Goal: Task Accomplishment & Management: Use online tool/utility

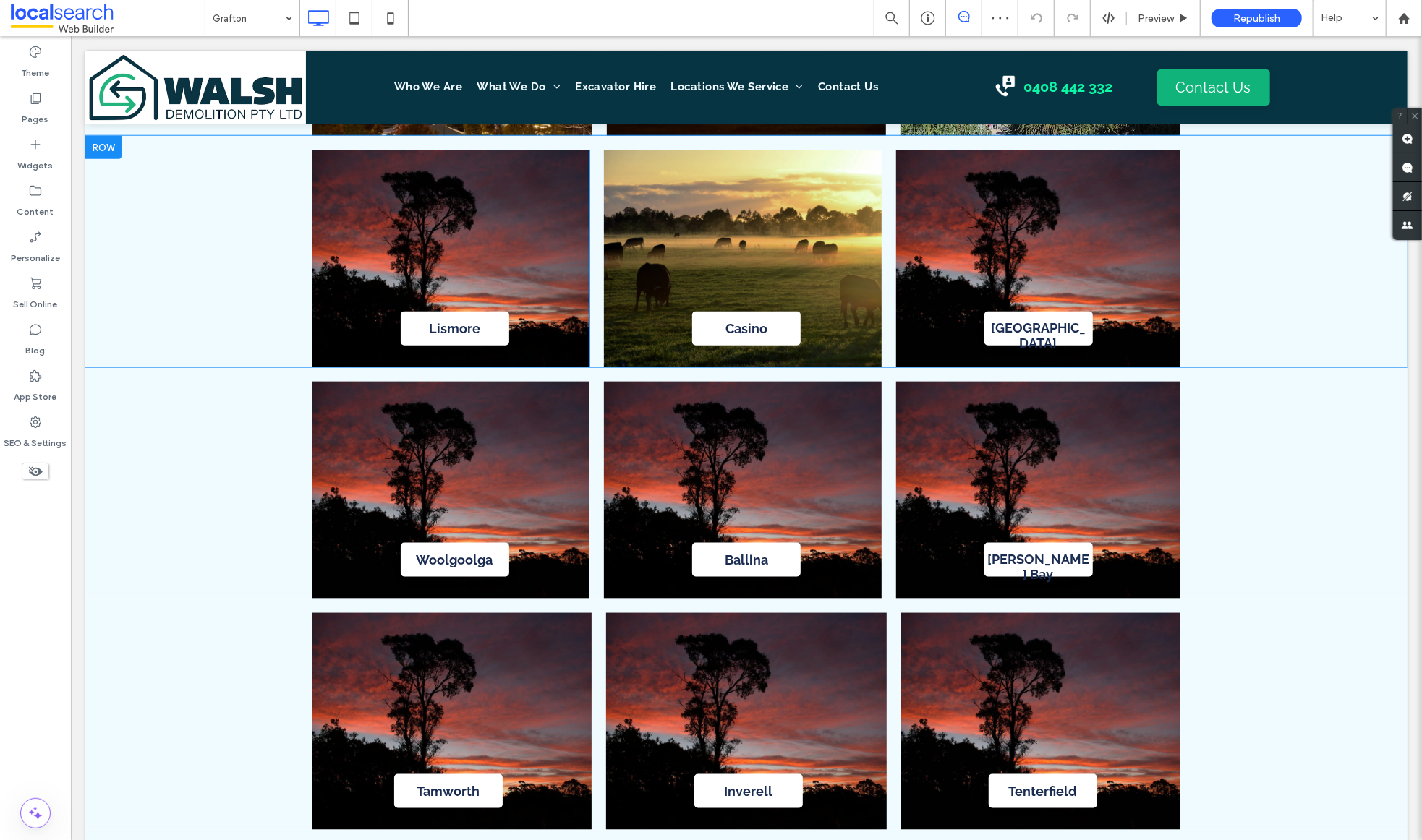
scroll to position [5335, 0]
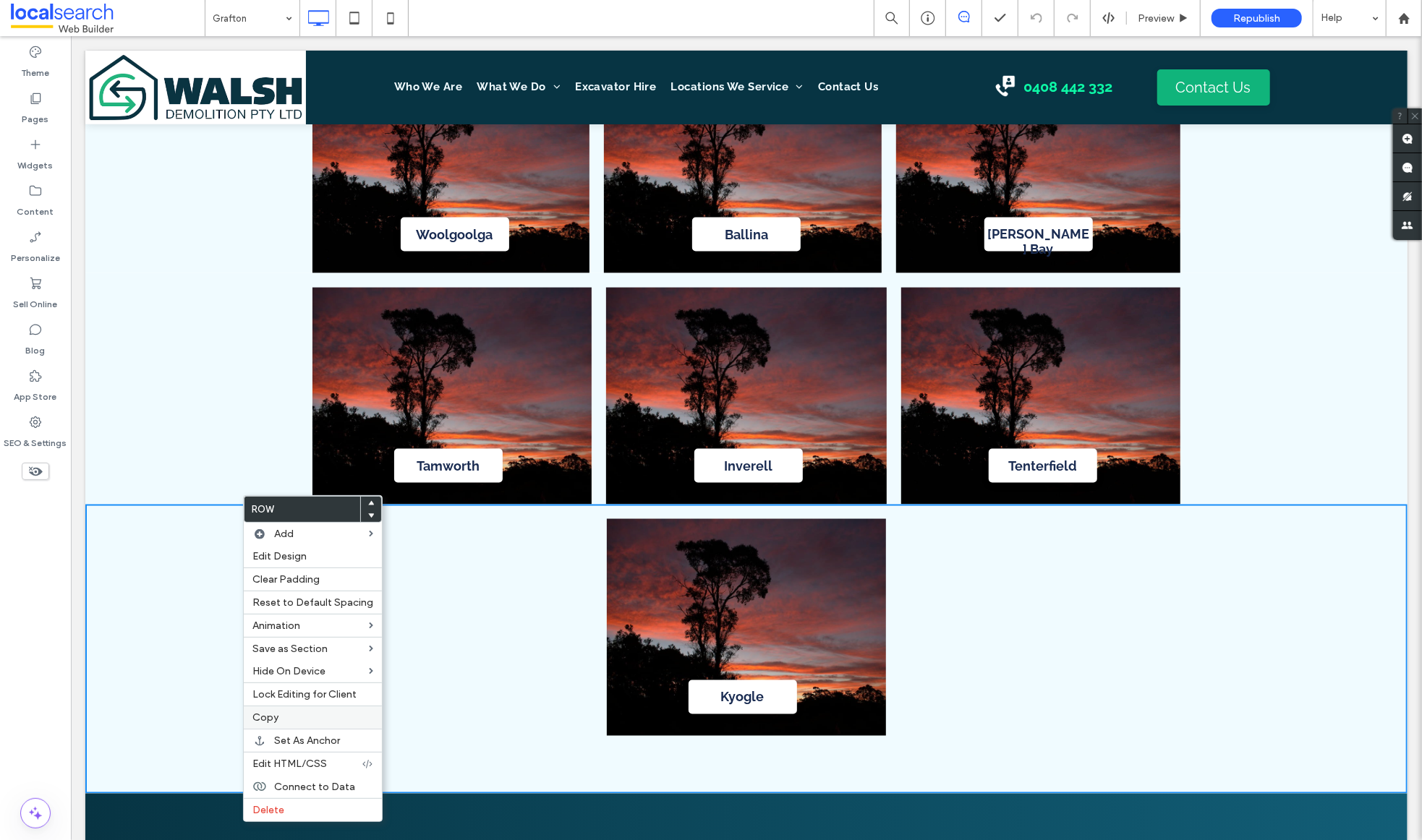
click at [274, 723] on span "Copy" at bounding box center [265, 717] width 26 height 12
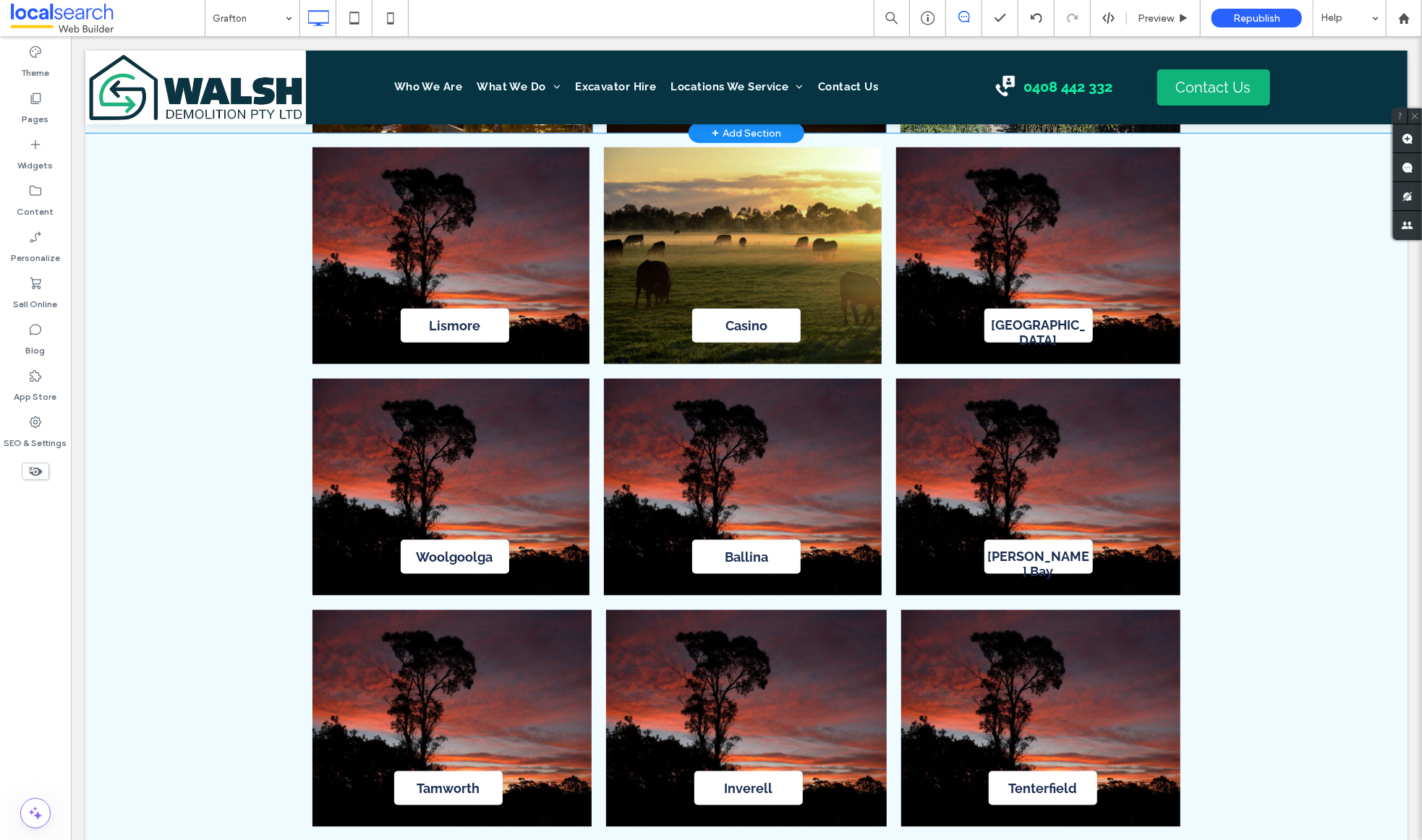
scroll to position [5022, 0]
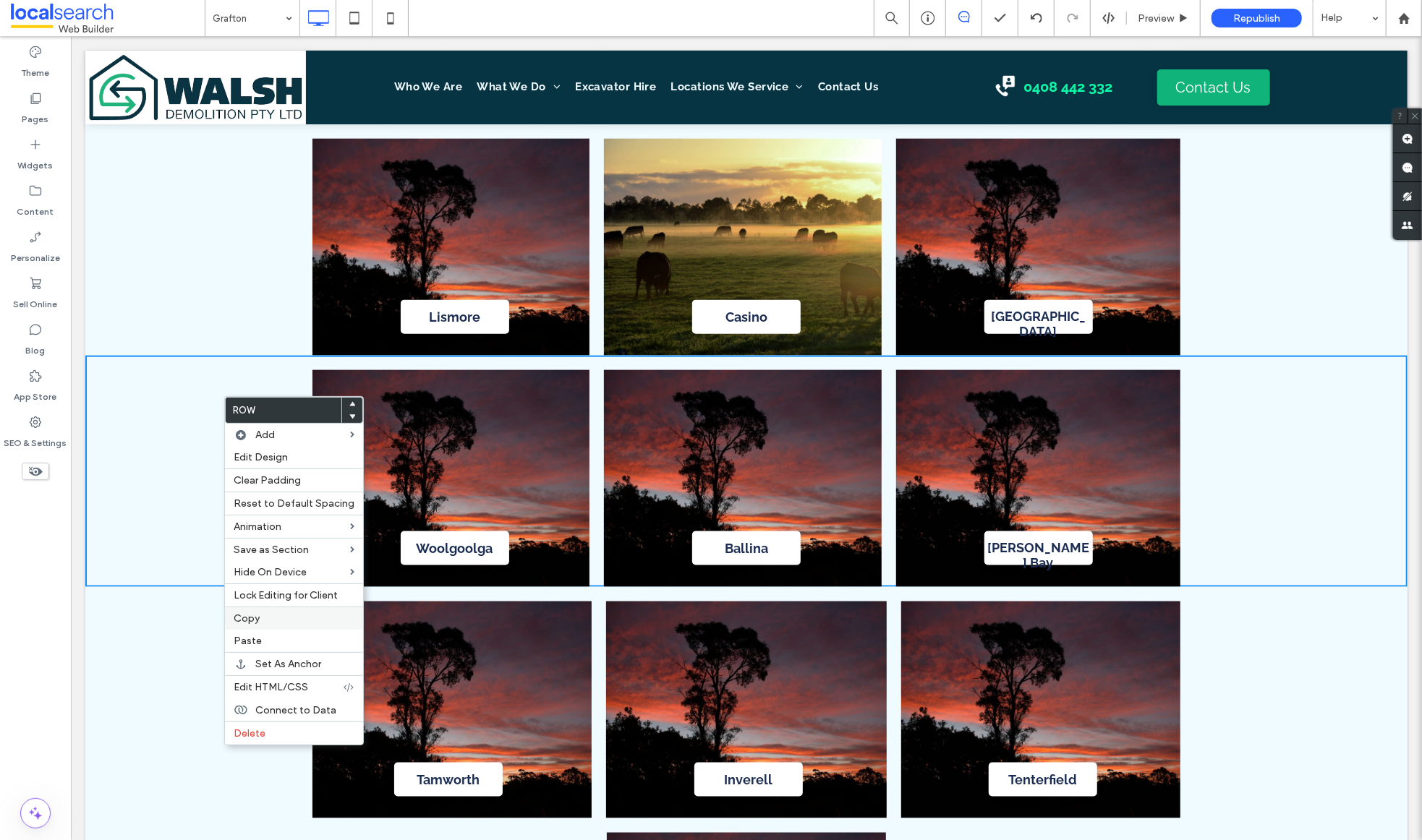
click at [288, 623] on label "Copy" at bounding box center [294, 618] width 121 height 12
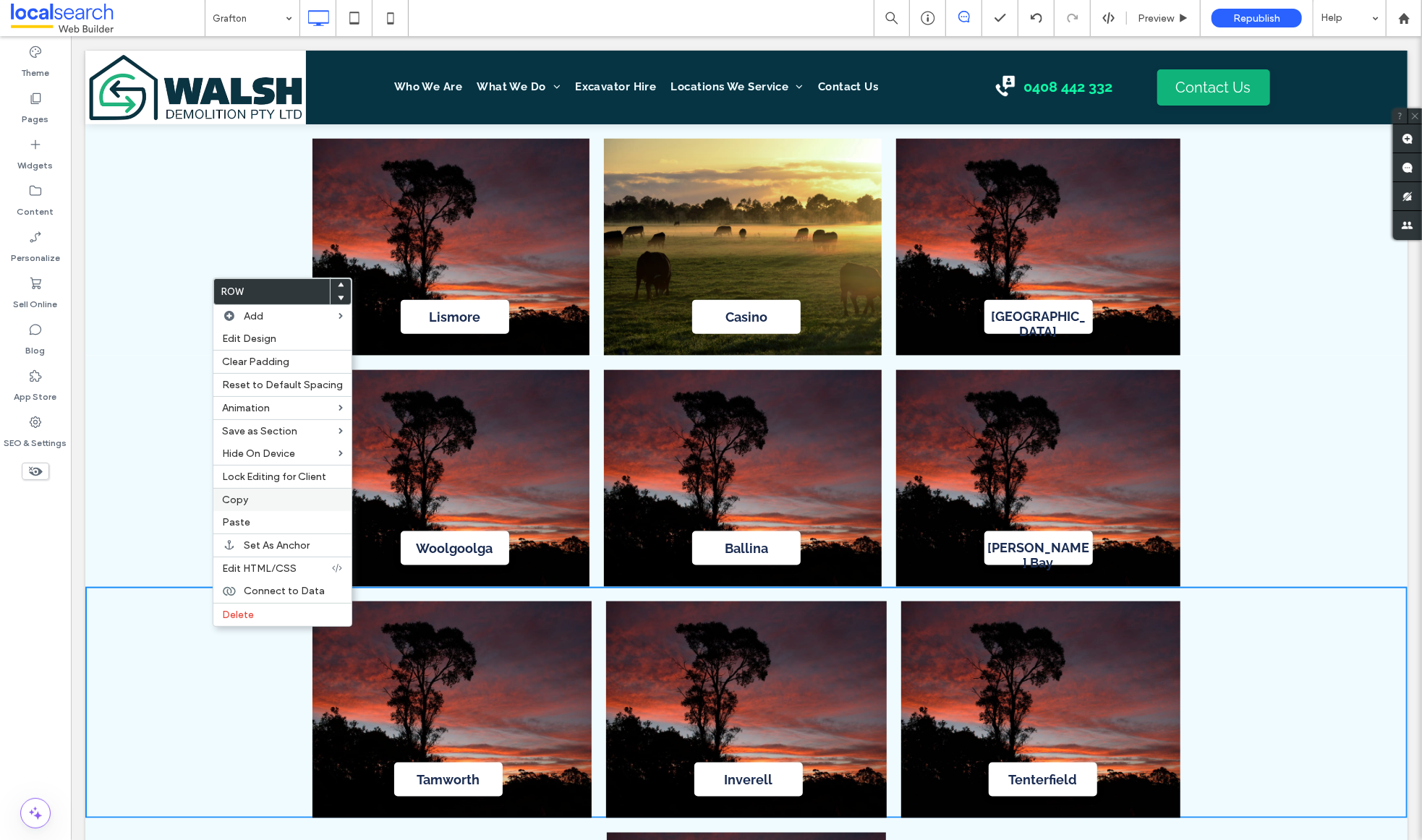
click at [304, 500] on label "Copy" at bounding box center [282, 499] width 121 height 12
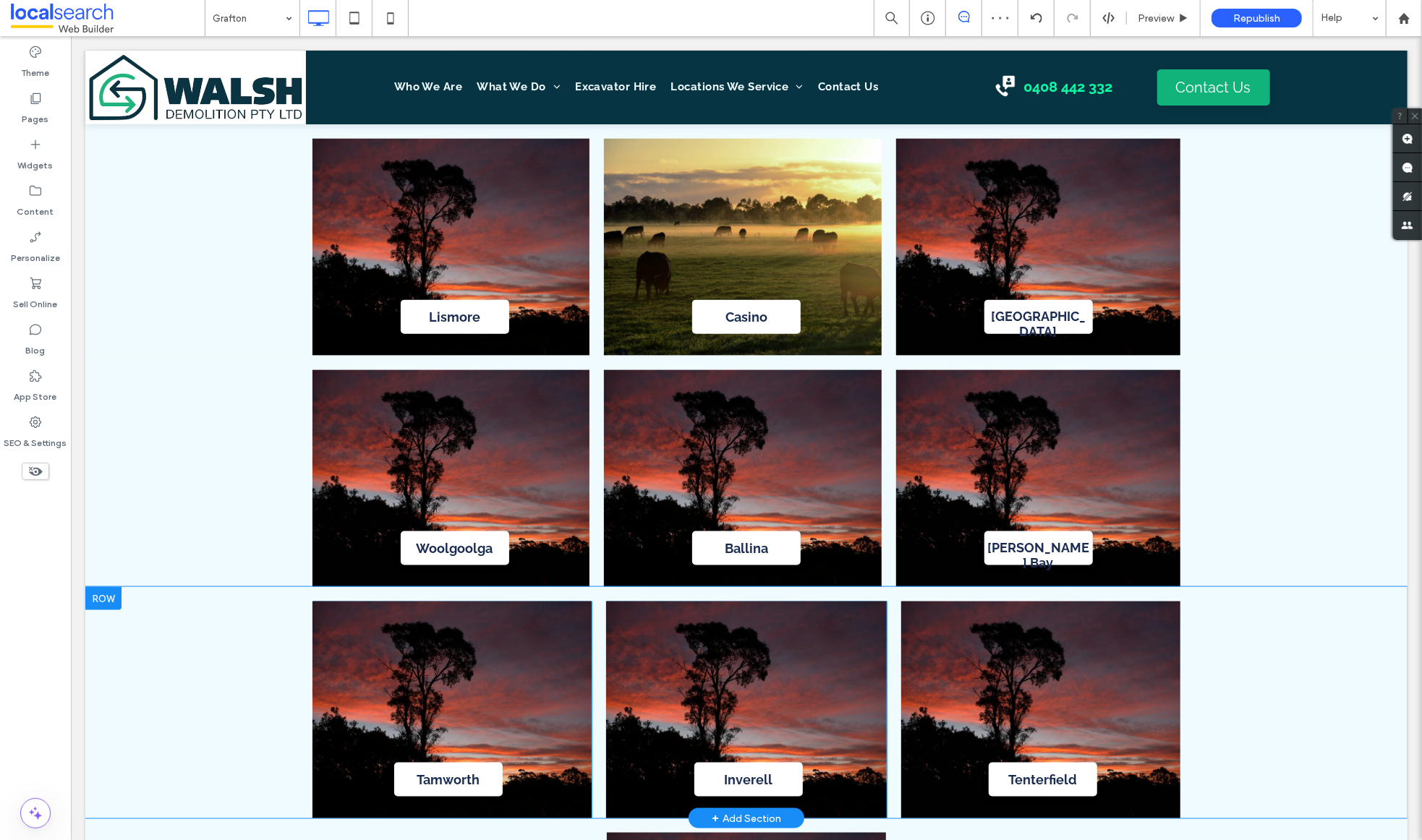
scroll to position [5212, 0]
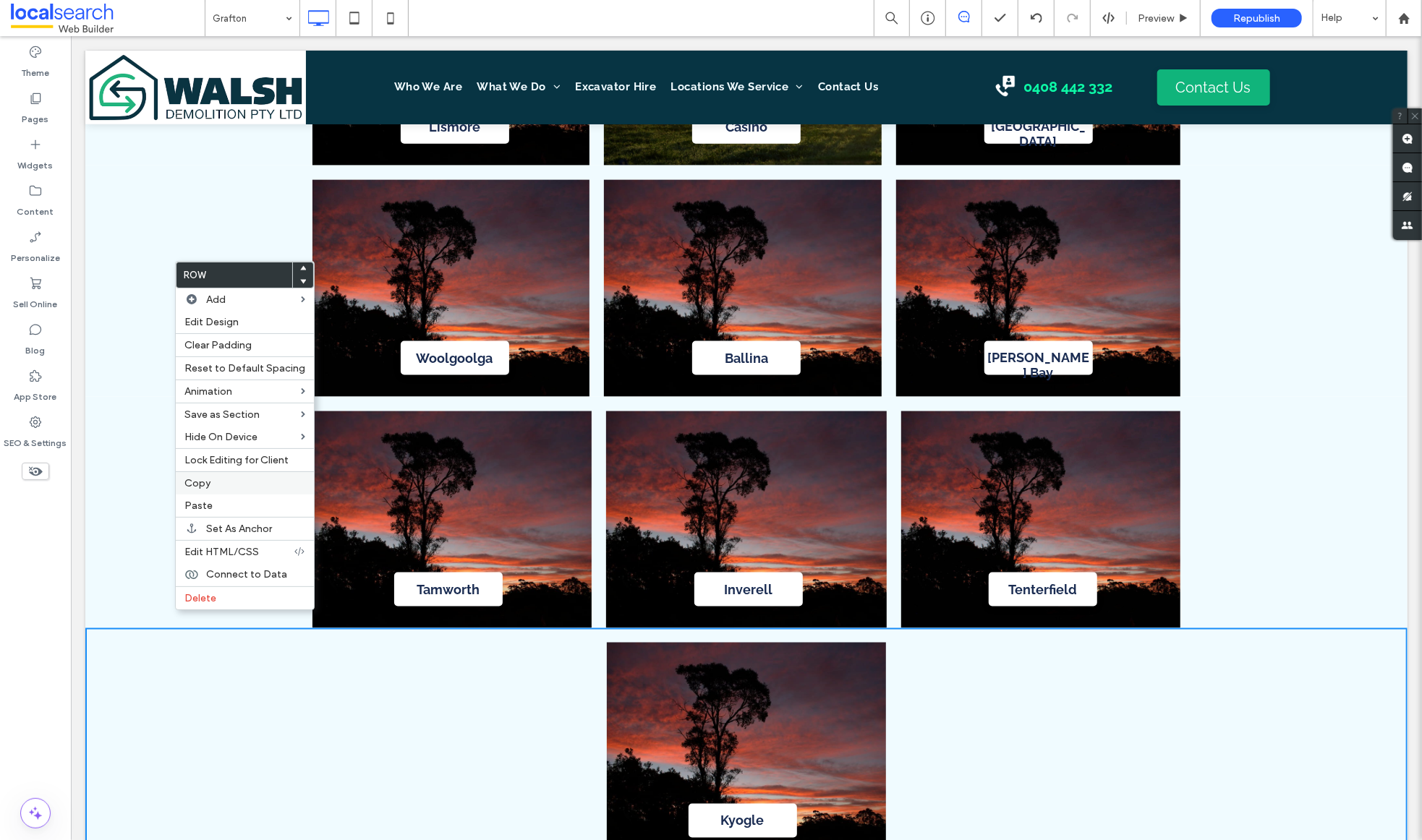
click at [278, 482] on label "Copy" at bounding box center [245, 483] width 121 height 12
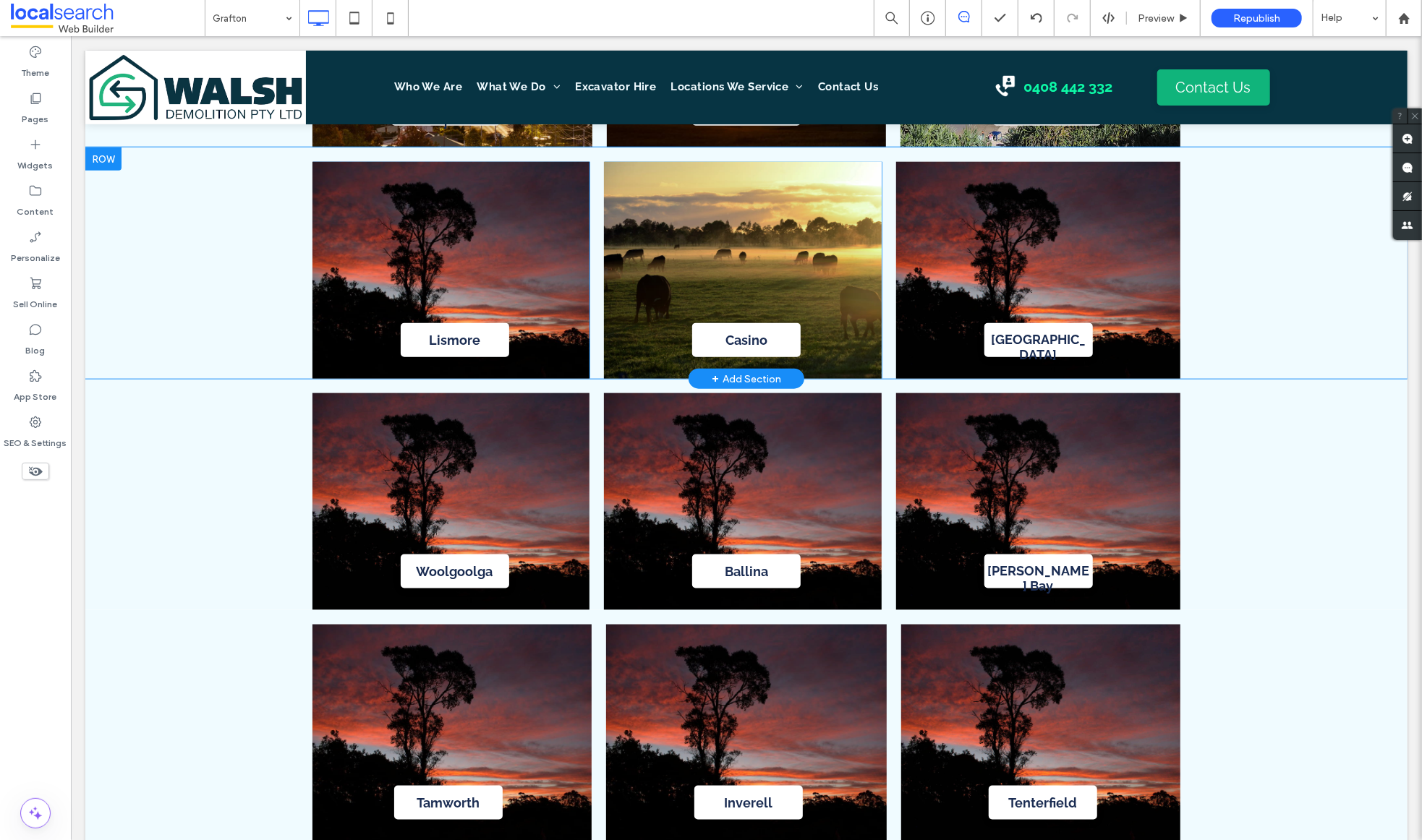
scroll to position [4842, 0]
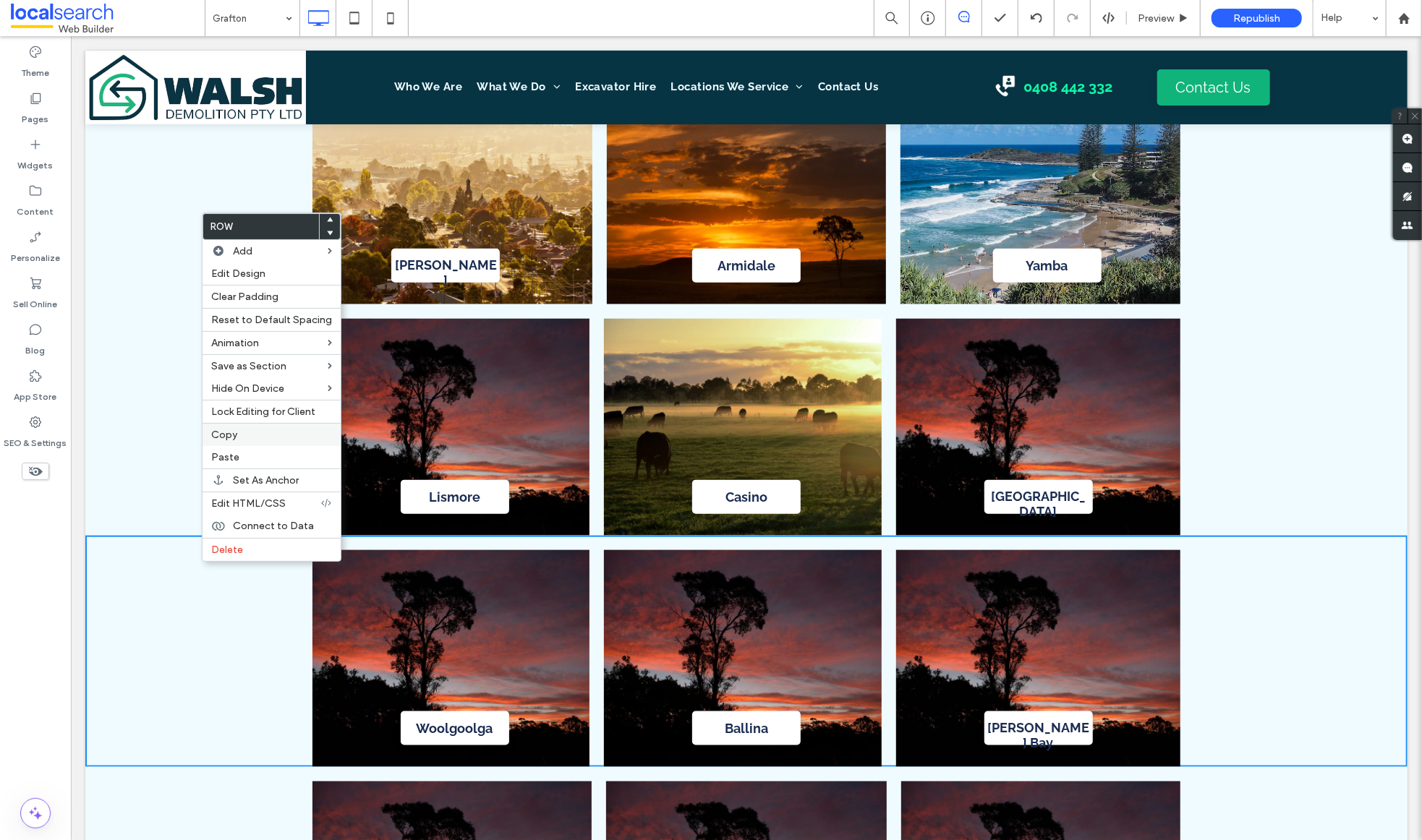
click at [256, 432] on label "Copy" at bounding box center [271, 435] width 121 height 12
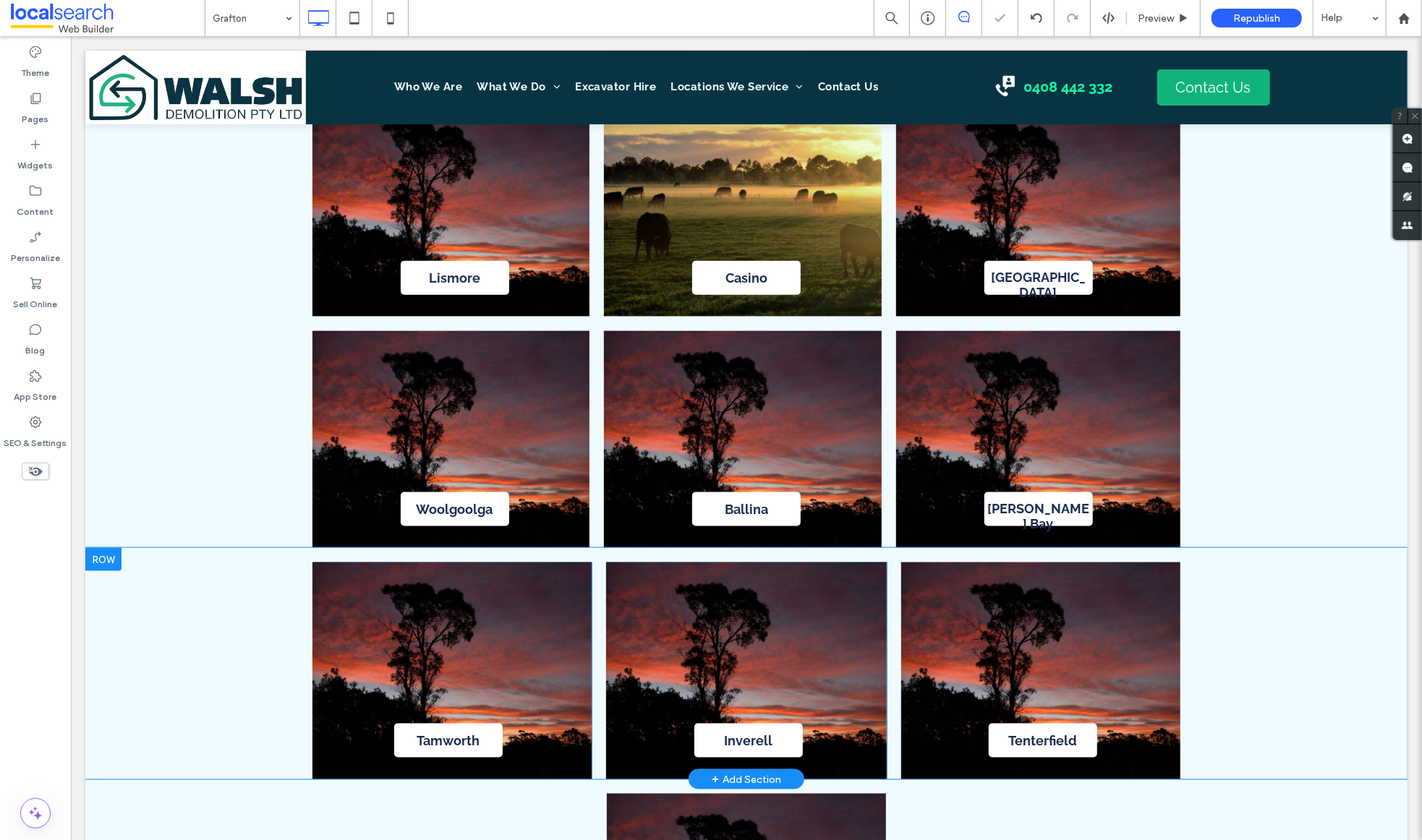
scroll to position [5070, 0]
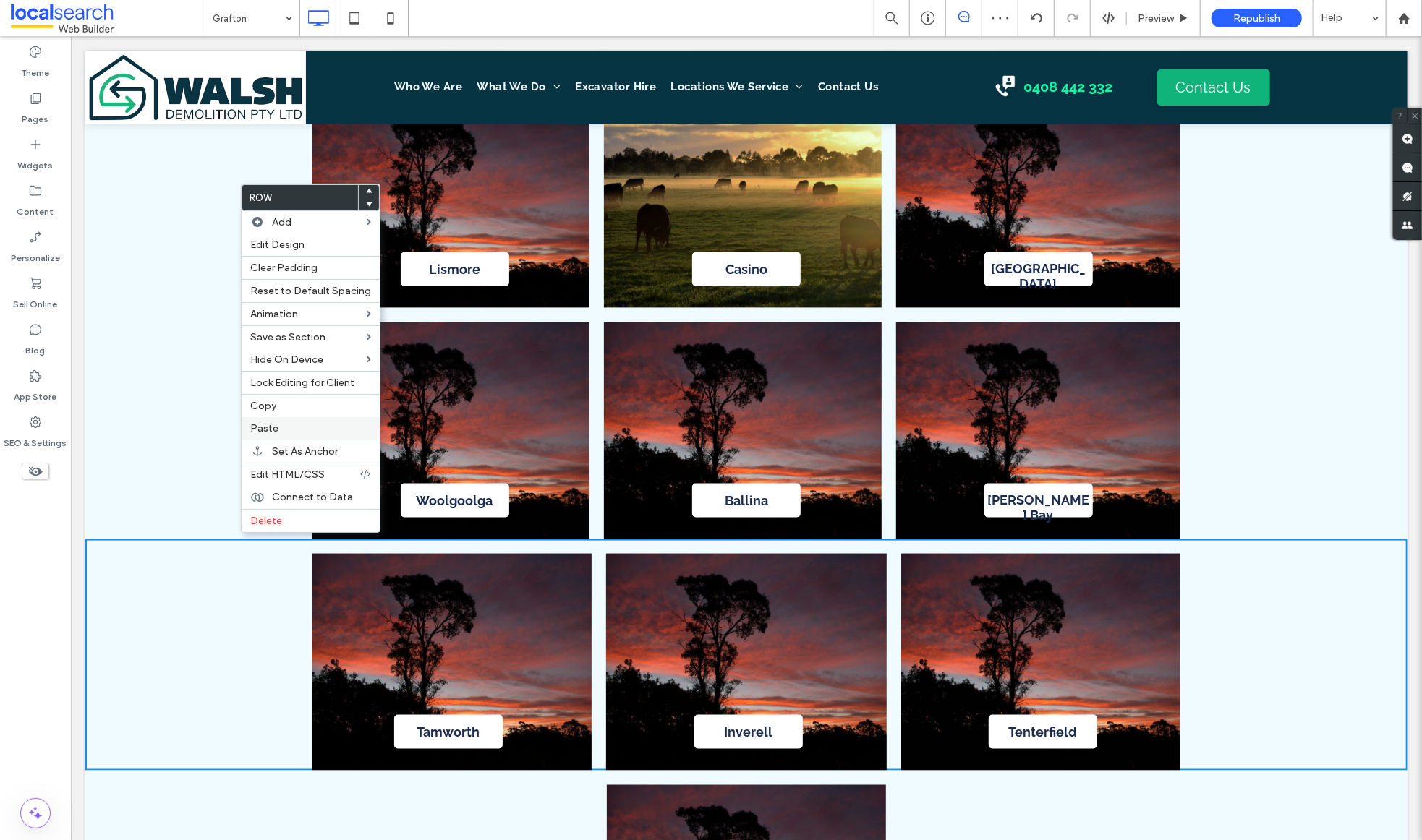
click at [340, 435] on label "Paste" at bounding box center [311, 428] width 121 height 12
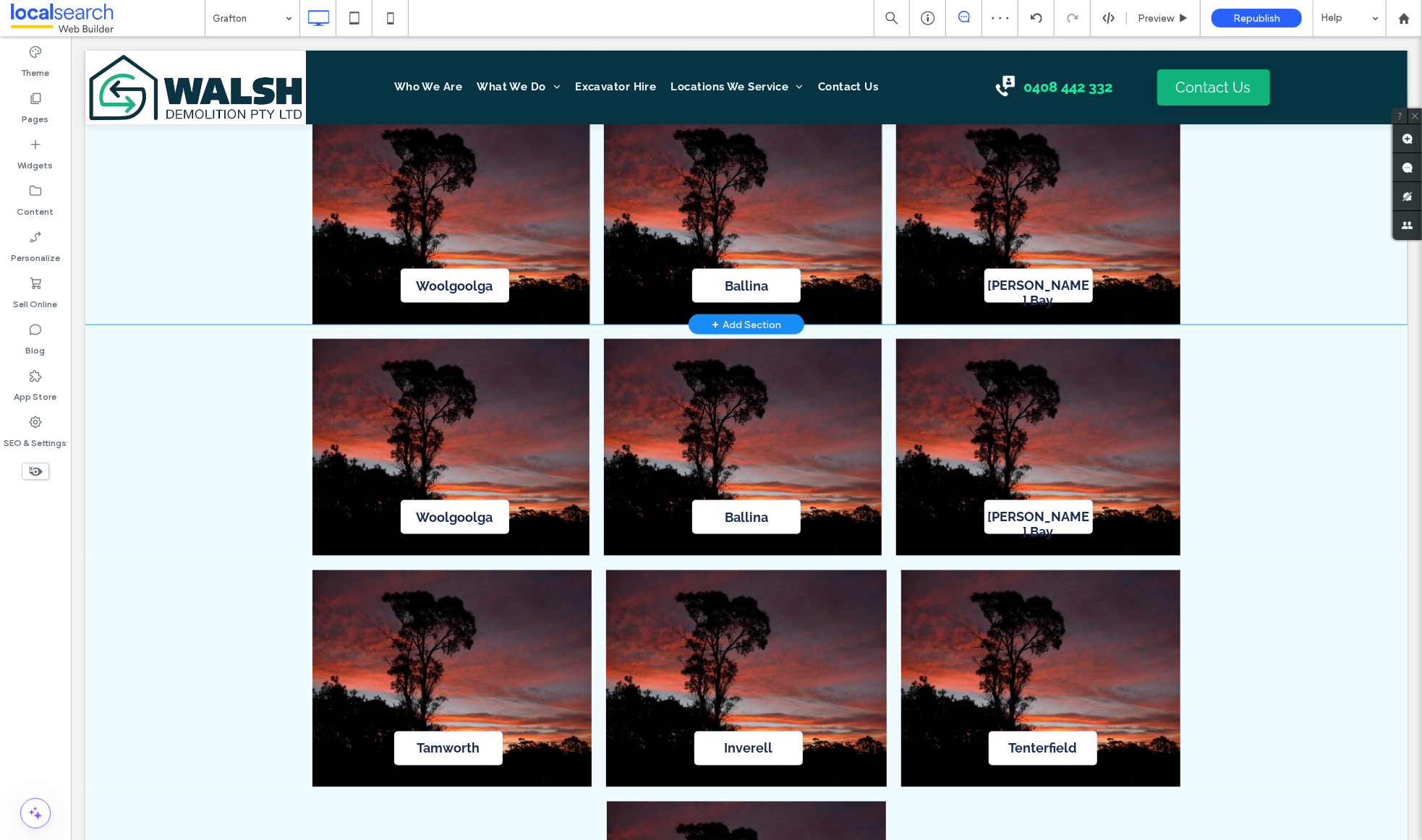
scroll to position [5292, 0]
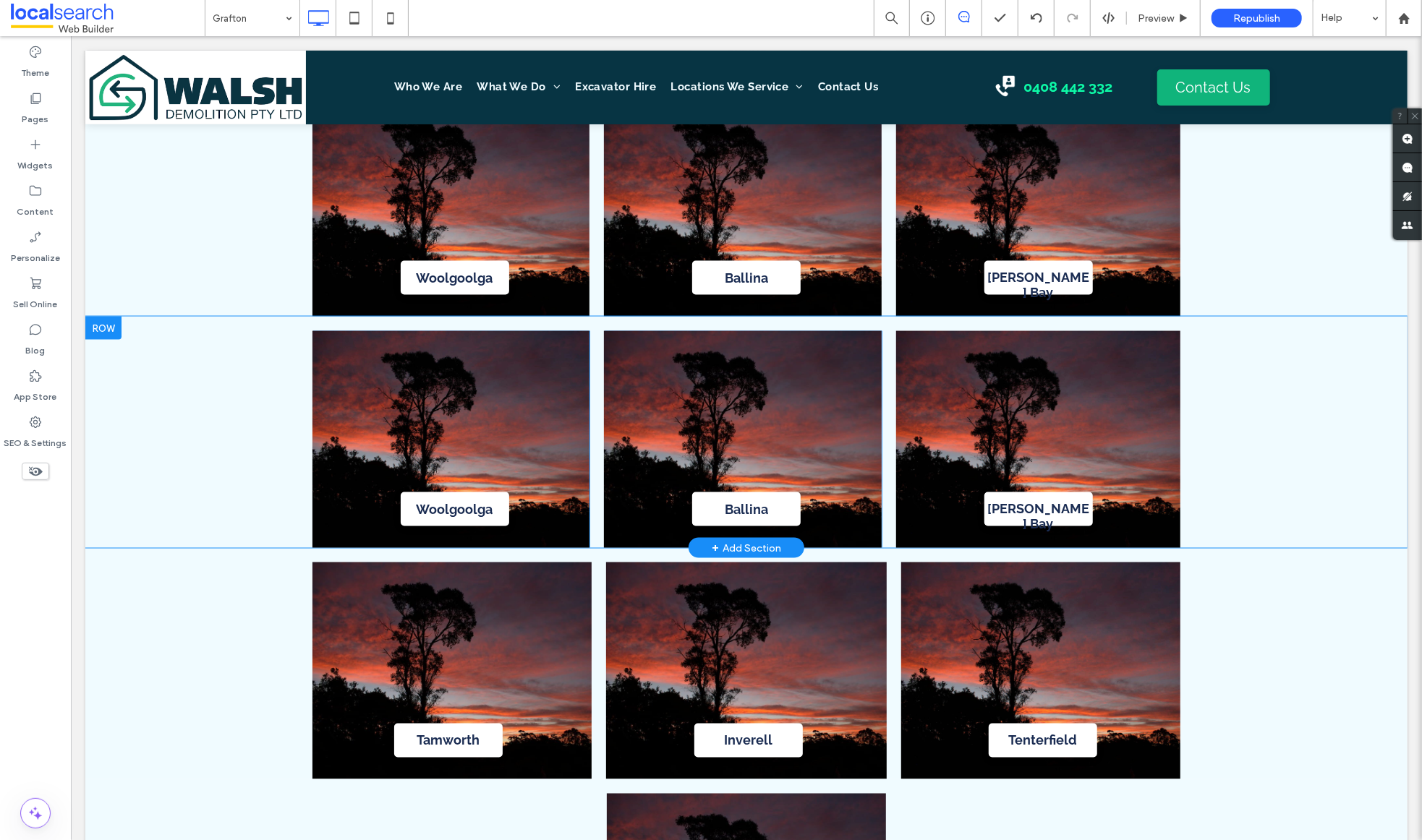
click at [106, 316] on div at bounding box center [103, 327] width 36 height 23
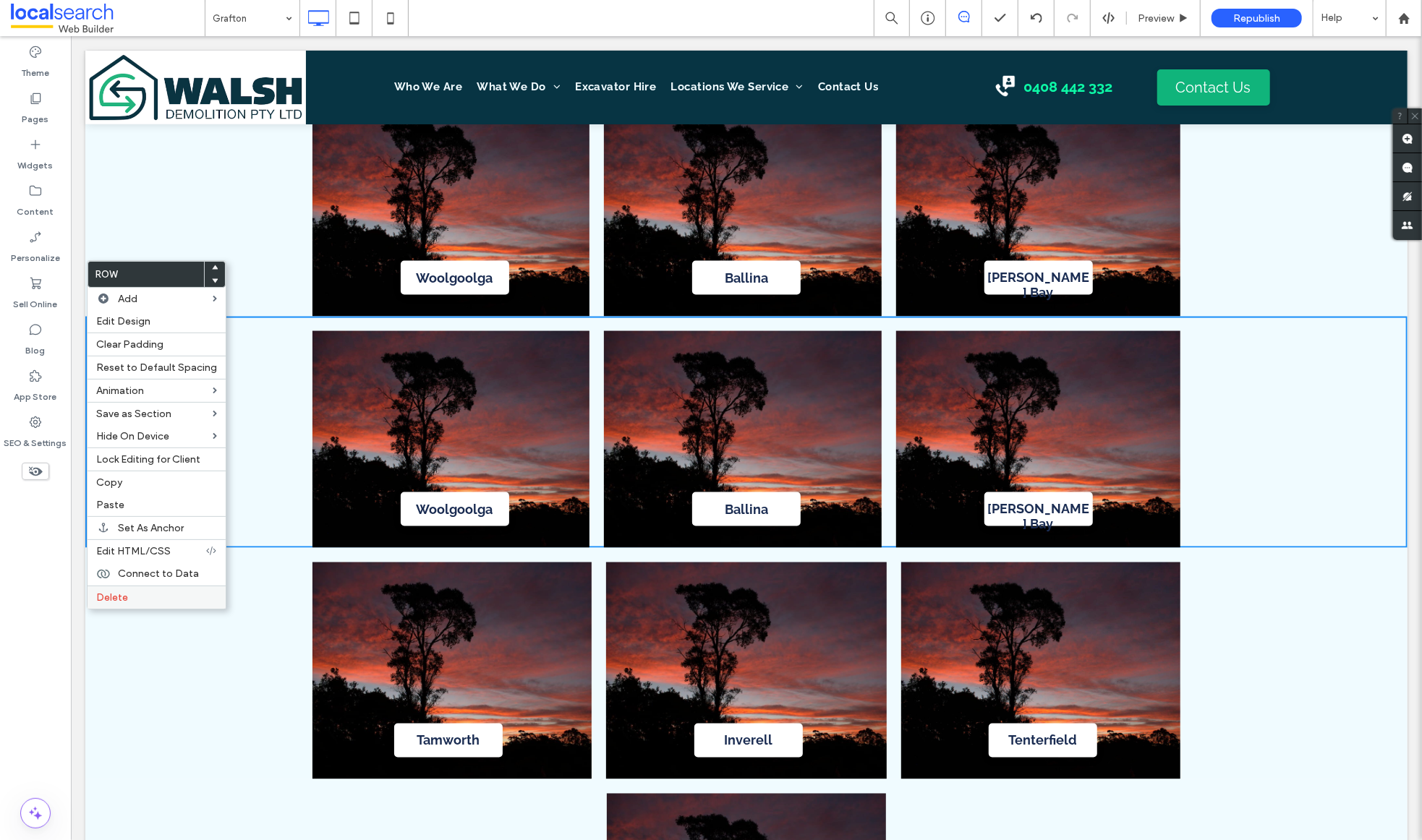
click at [183, 602] on label "Delete" at bounding box center [156, 597] width 121 height 12
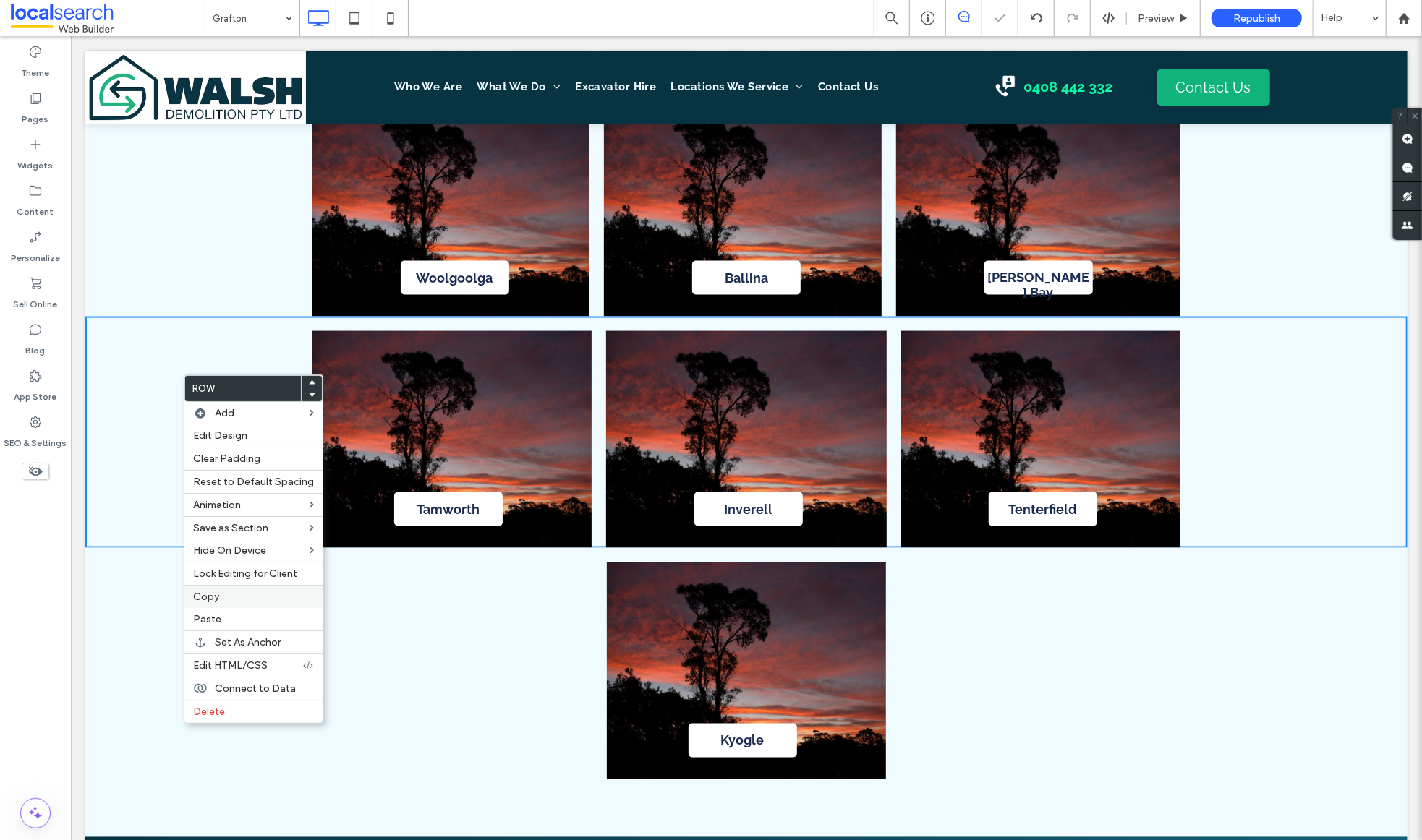
click at [270, 598] on label "Copy" at bounding box center [253, 596] width 121 height 12
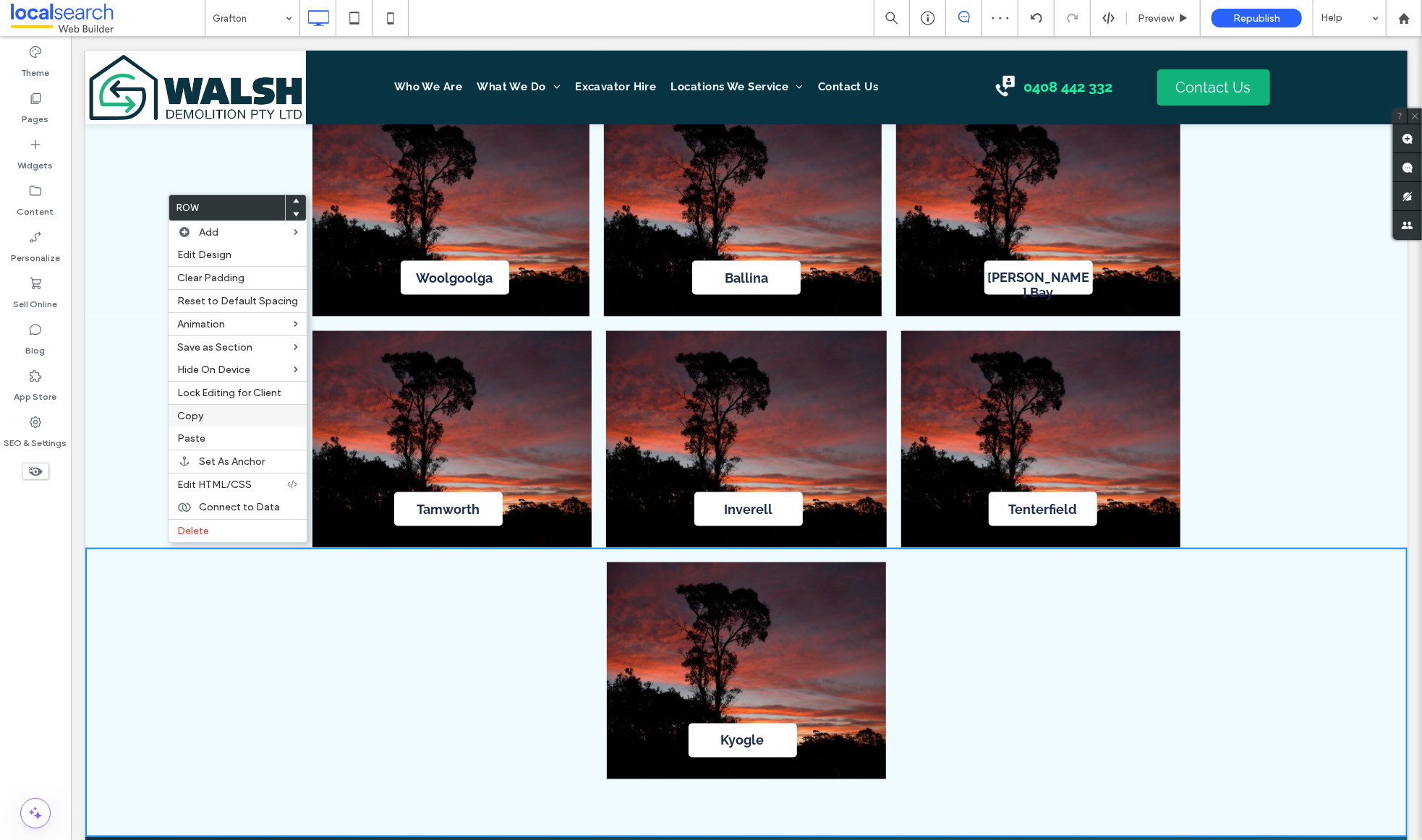
click at [289, 413] on label "Copy" at bounding box center [237, 416] width 121 height 12
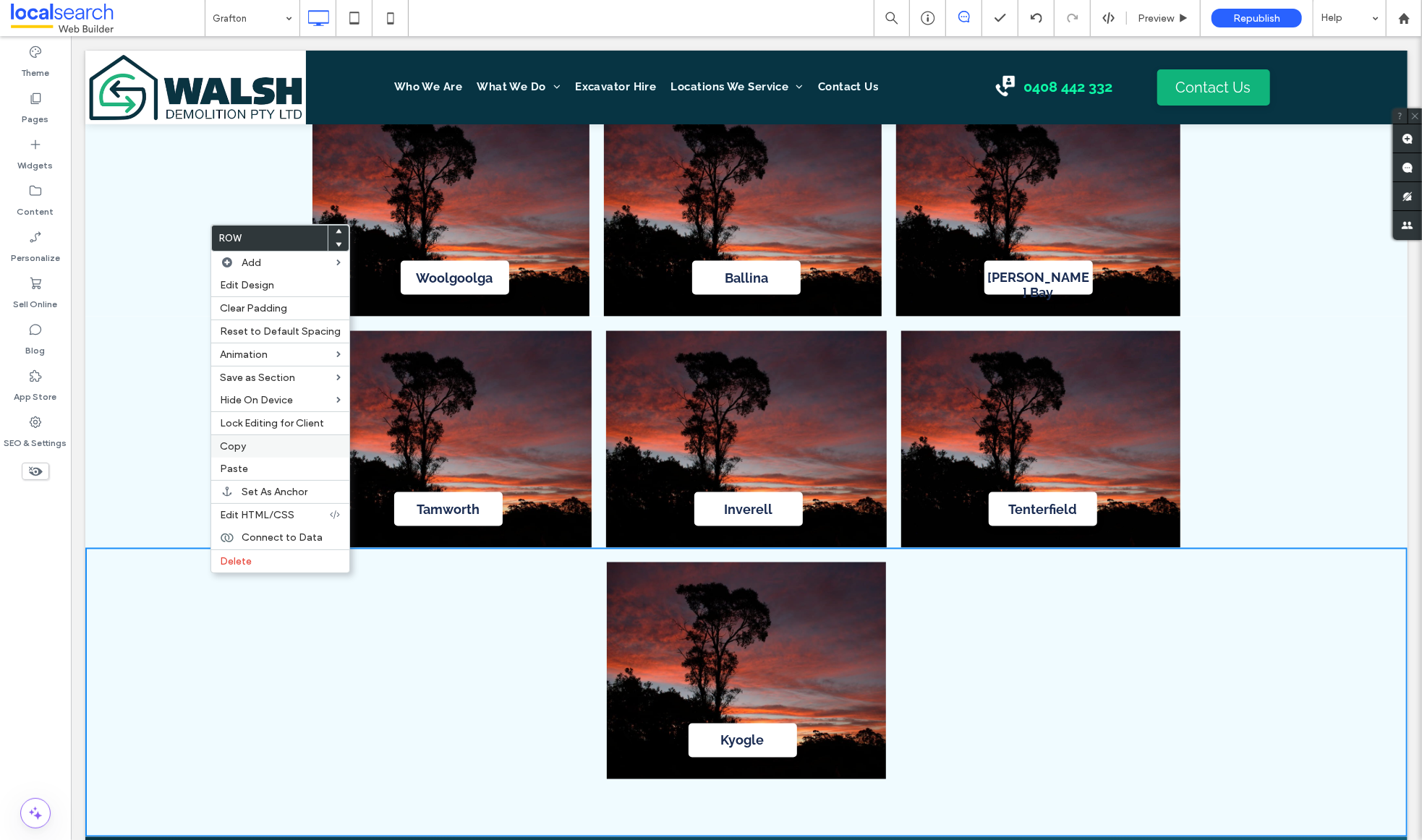
click at [300, 456] on div "Copy" at bounding box center [280, 446] width 138 height 23
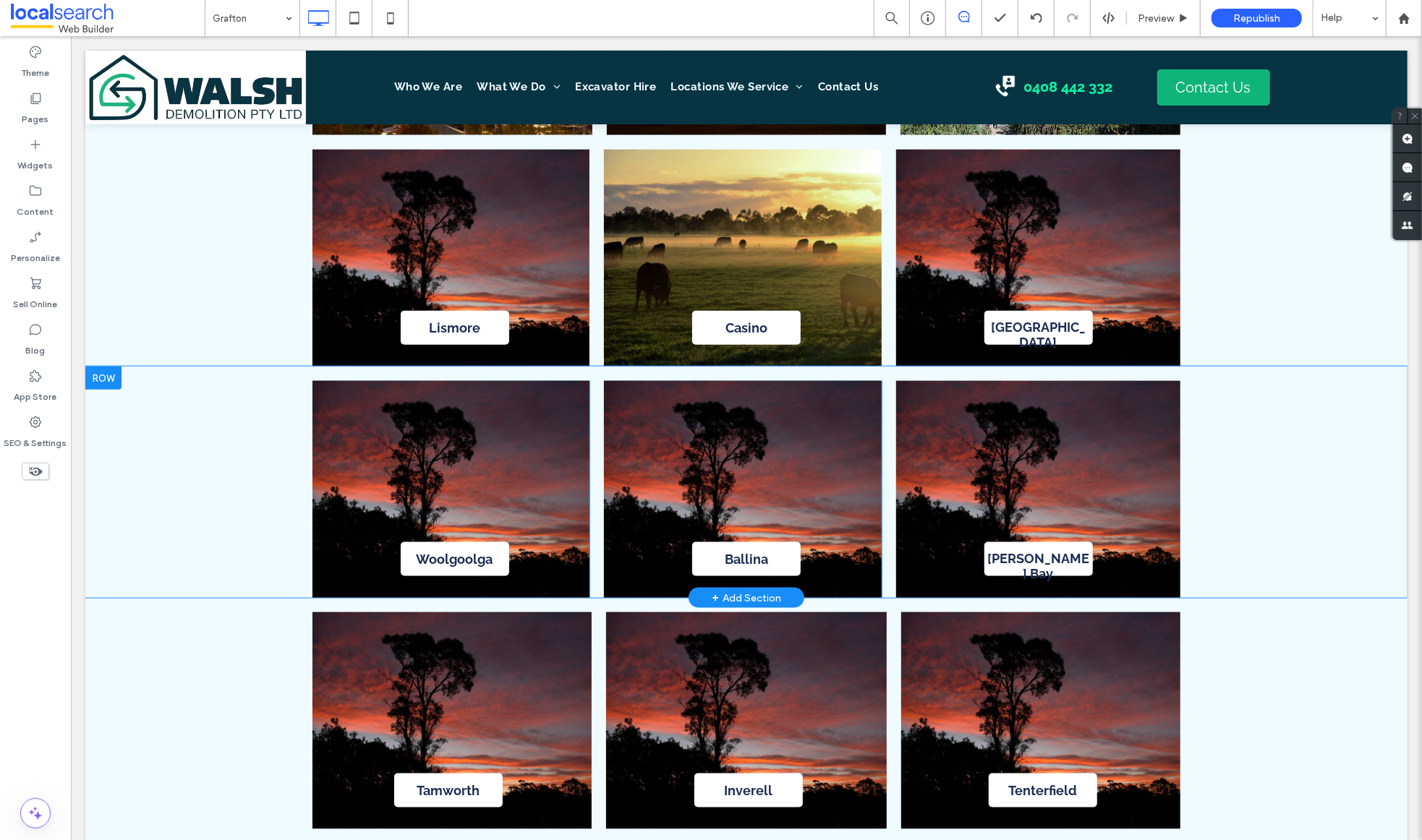
scroll to position [5003, 0]
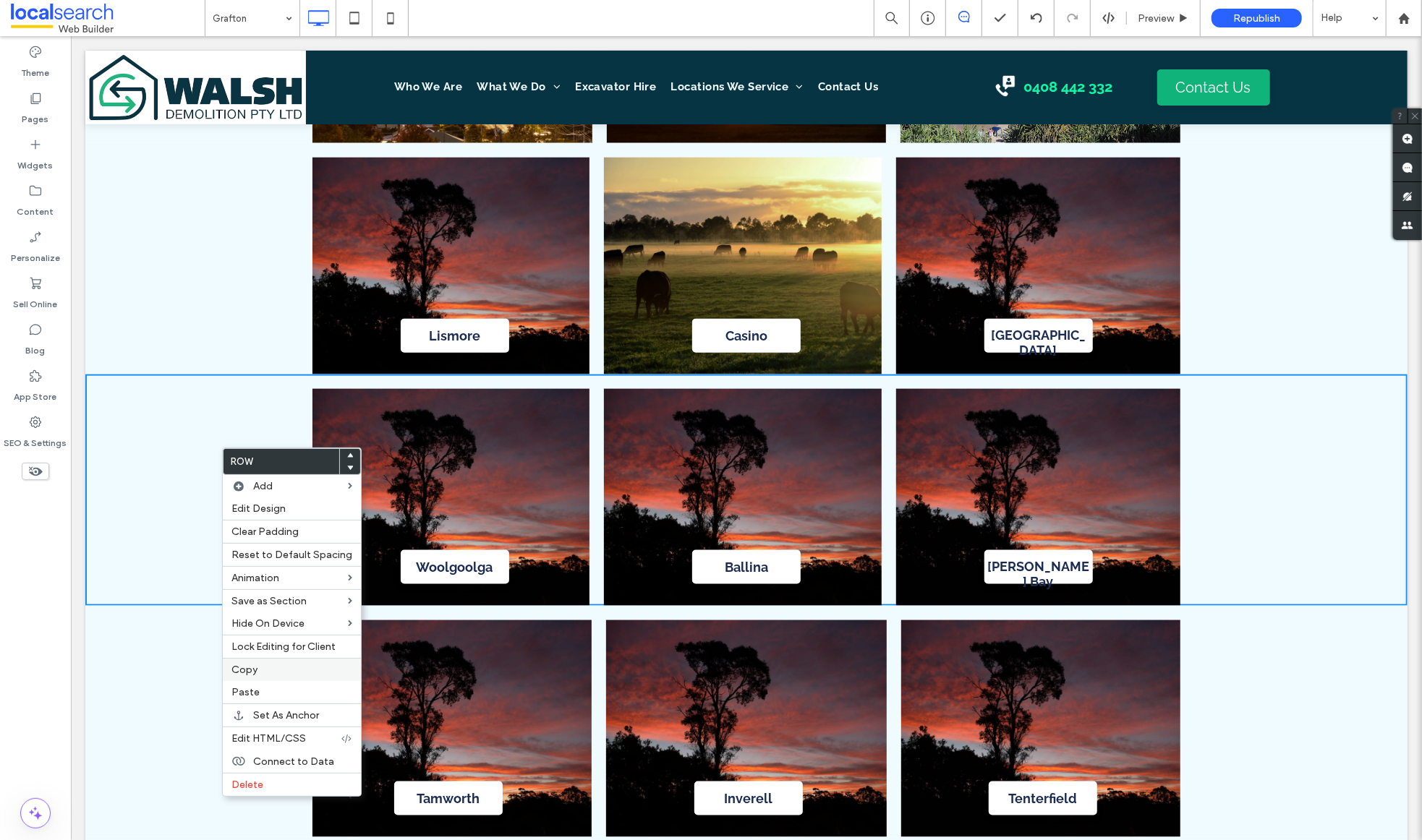
click at [300, 664] on div "Copy" at bounding box center [291, 670] width 138 height 23
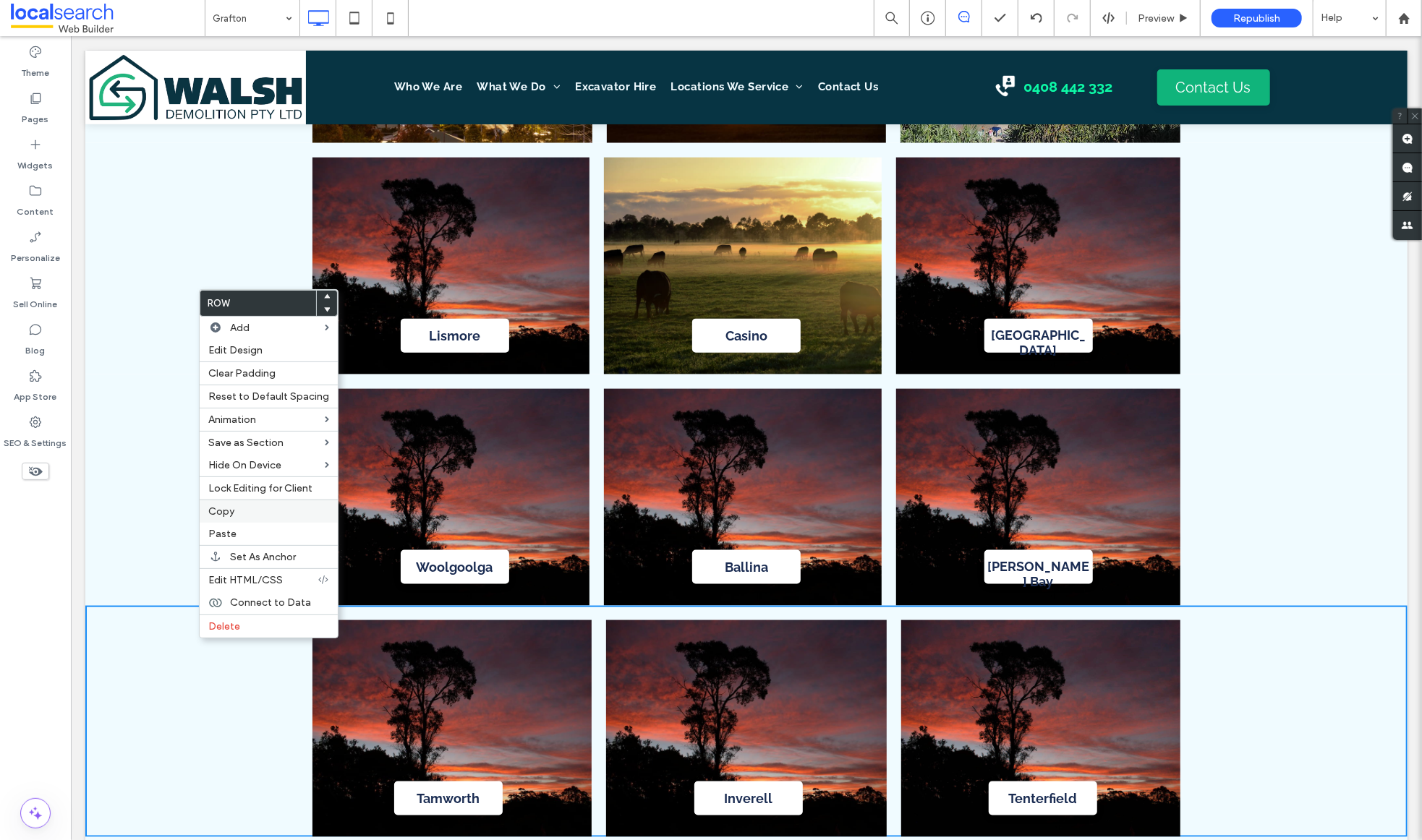
click at [288, 510] on label "Copy" at bounding box center [269, 511] width 121 height 12
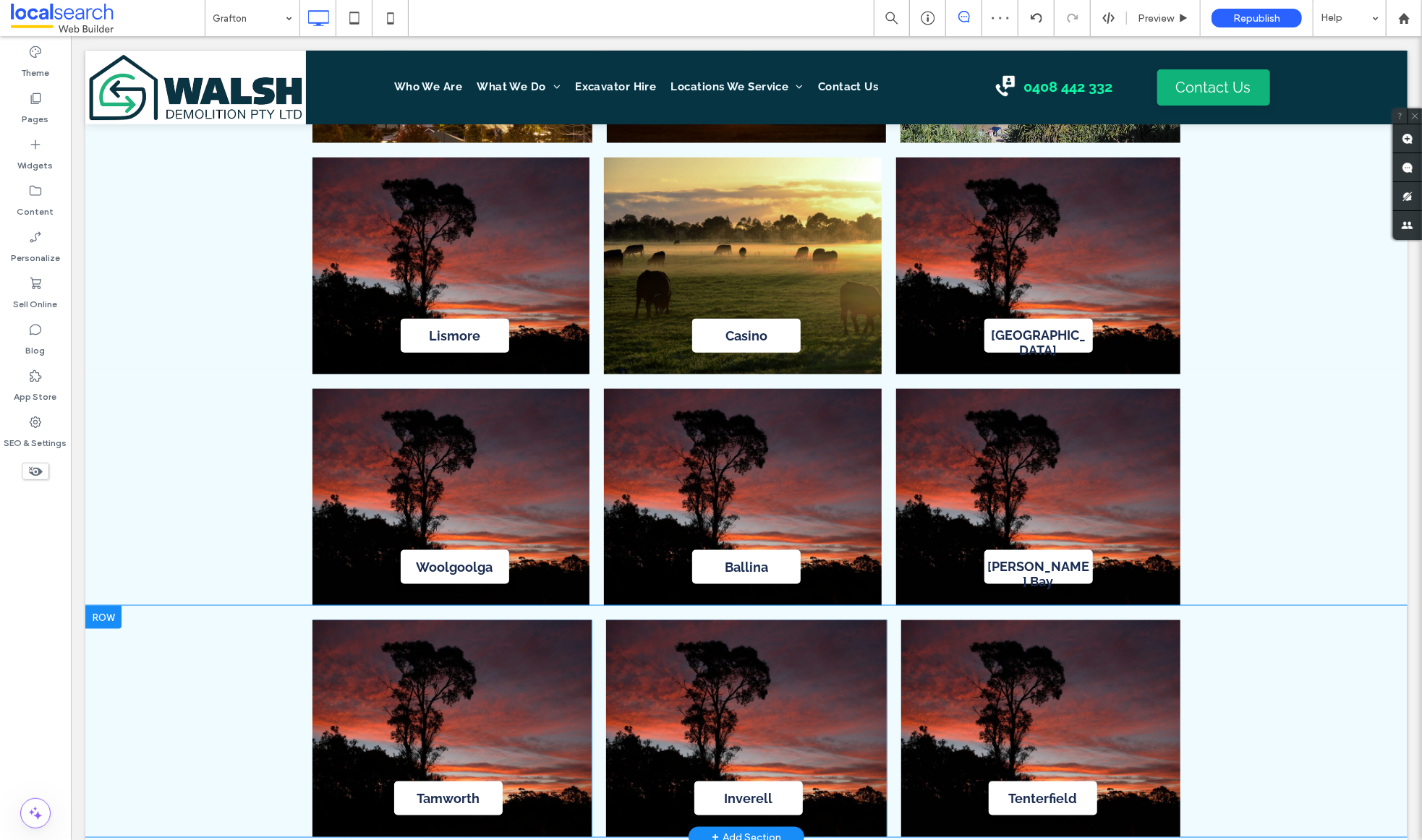
scroll to position [5194, 0]
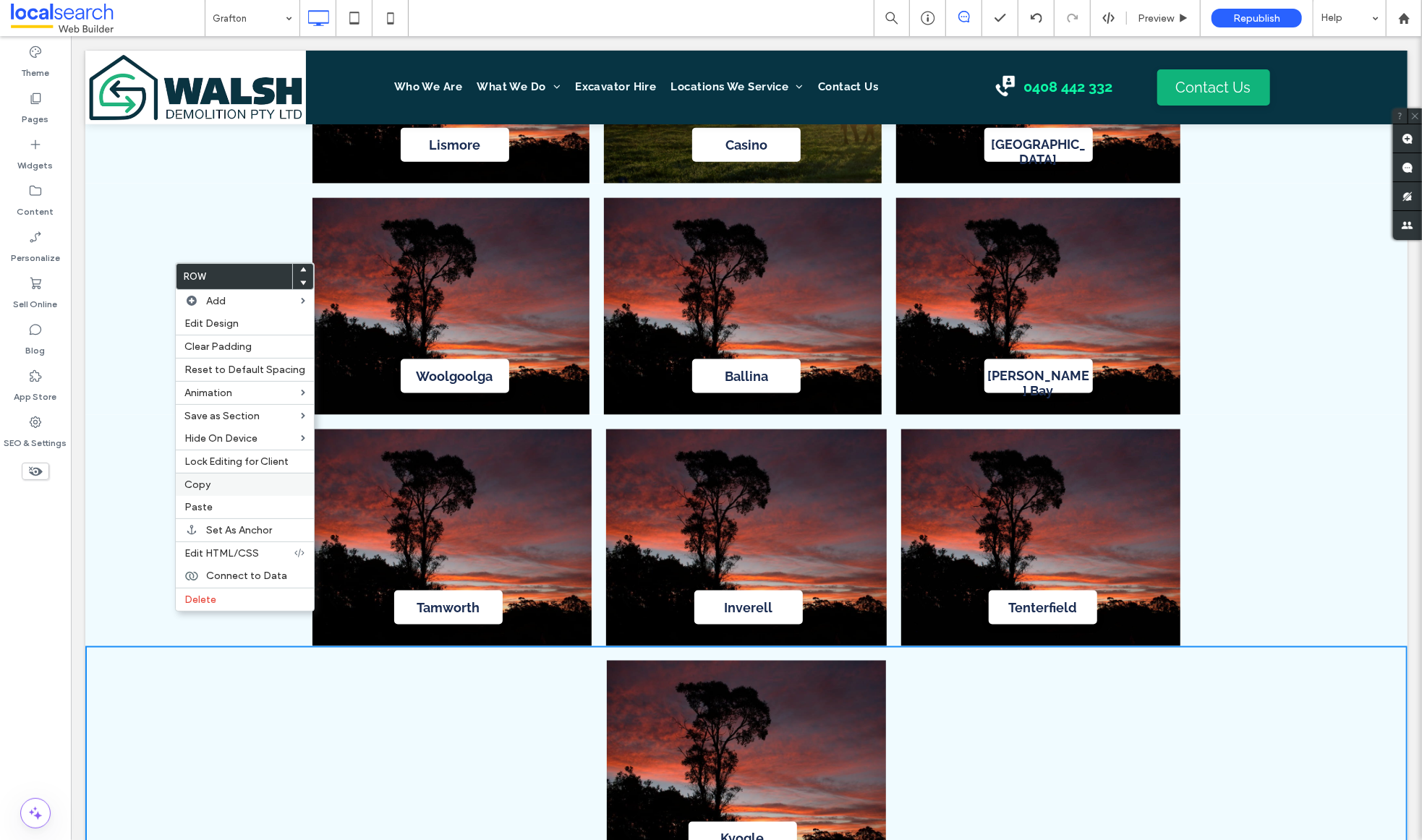
click at [239, 489] on label "Copy" at bounding box center [245, 484] width 121 height 12
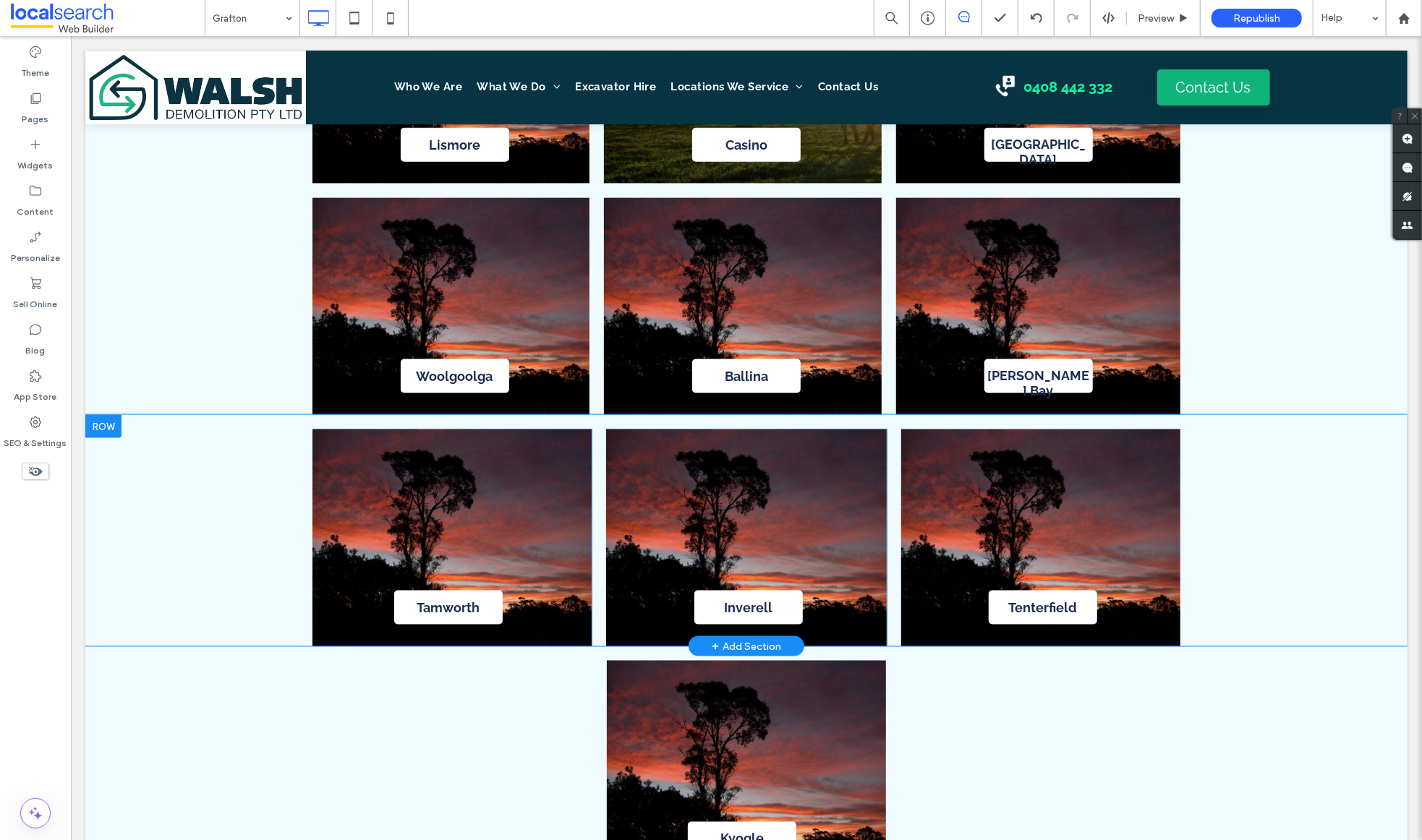
scroll to position [4975, 0]
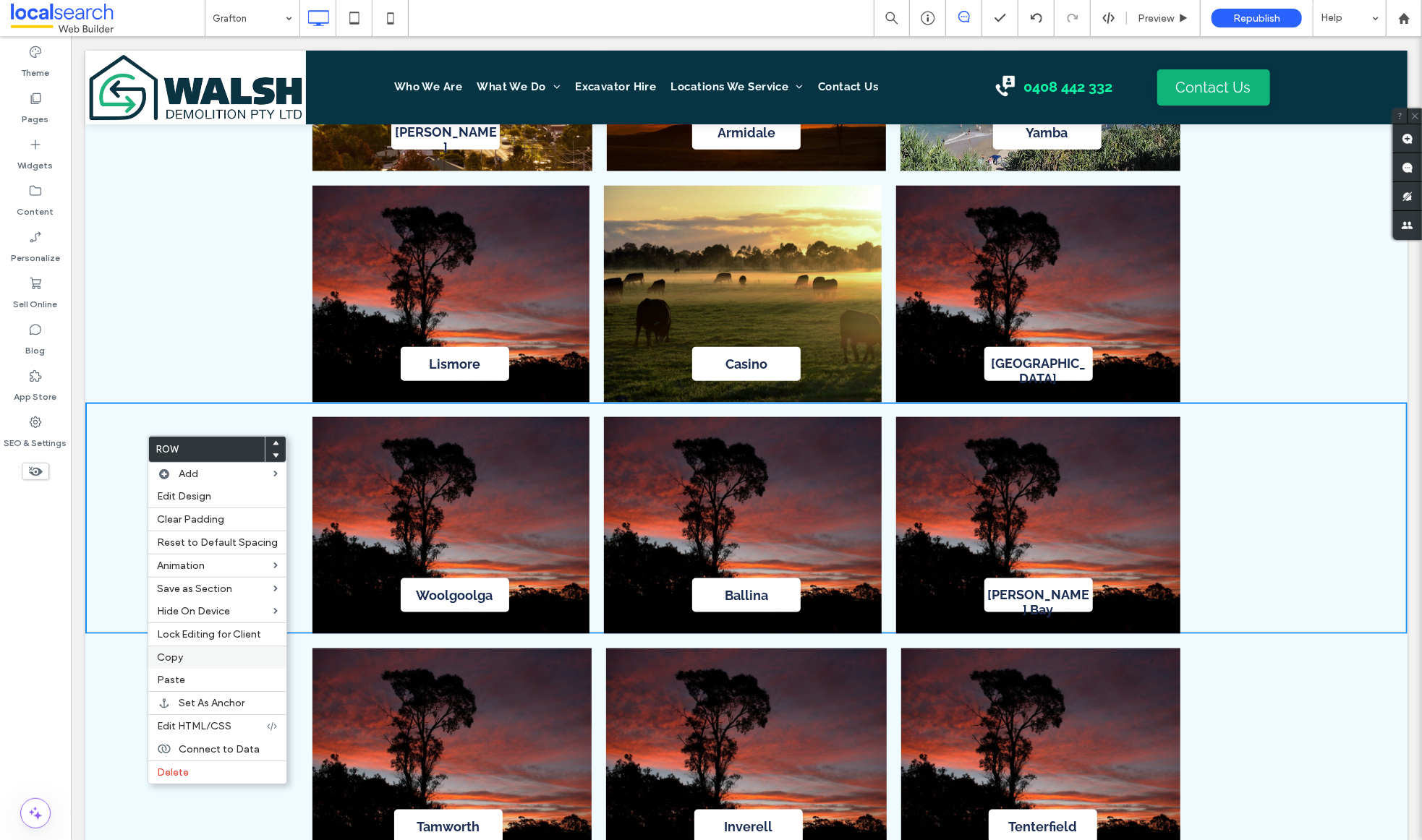
click at [221, 665] on div "Copy" at bounding box center [217, 657] width 138 height 23
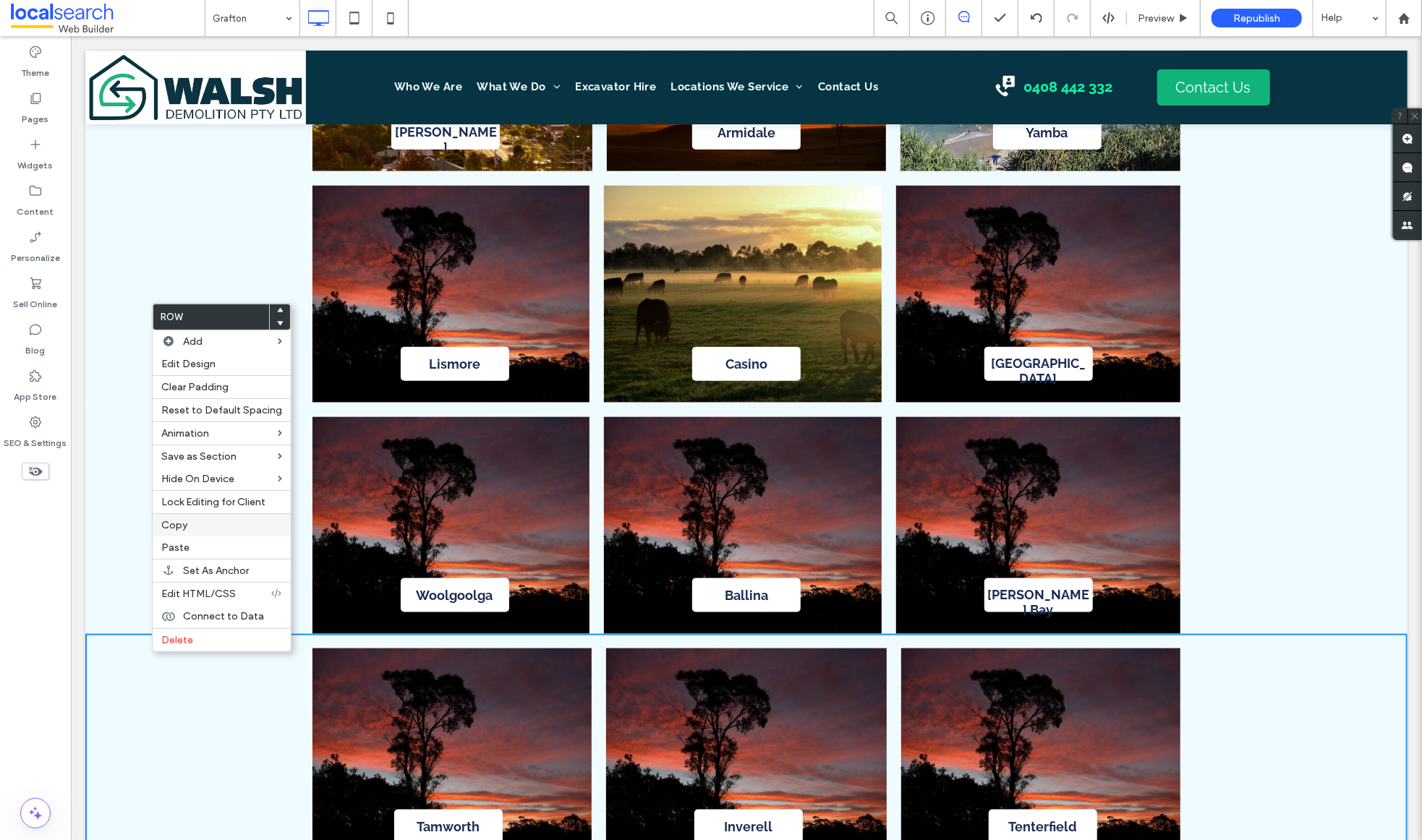
click at [229, 530] on label "Copy" at bounding box center [222, 525] width 121 height 12
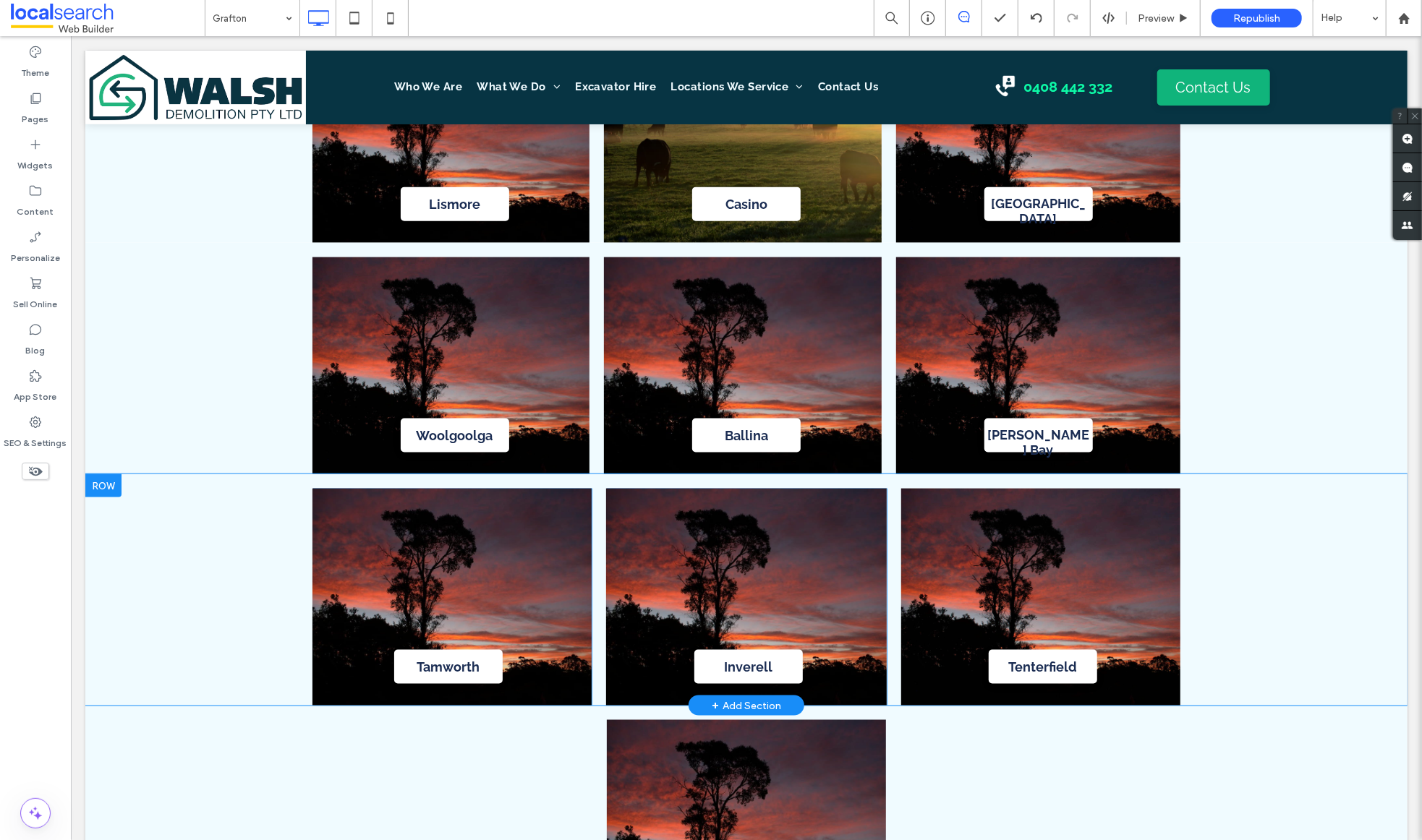
scroll to position [5313, 0]
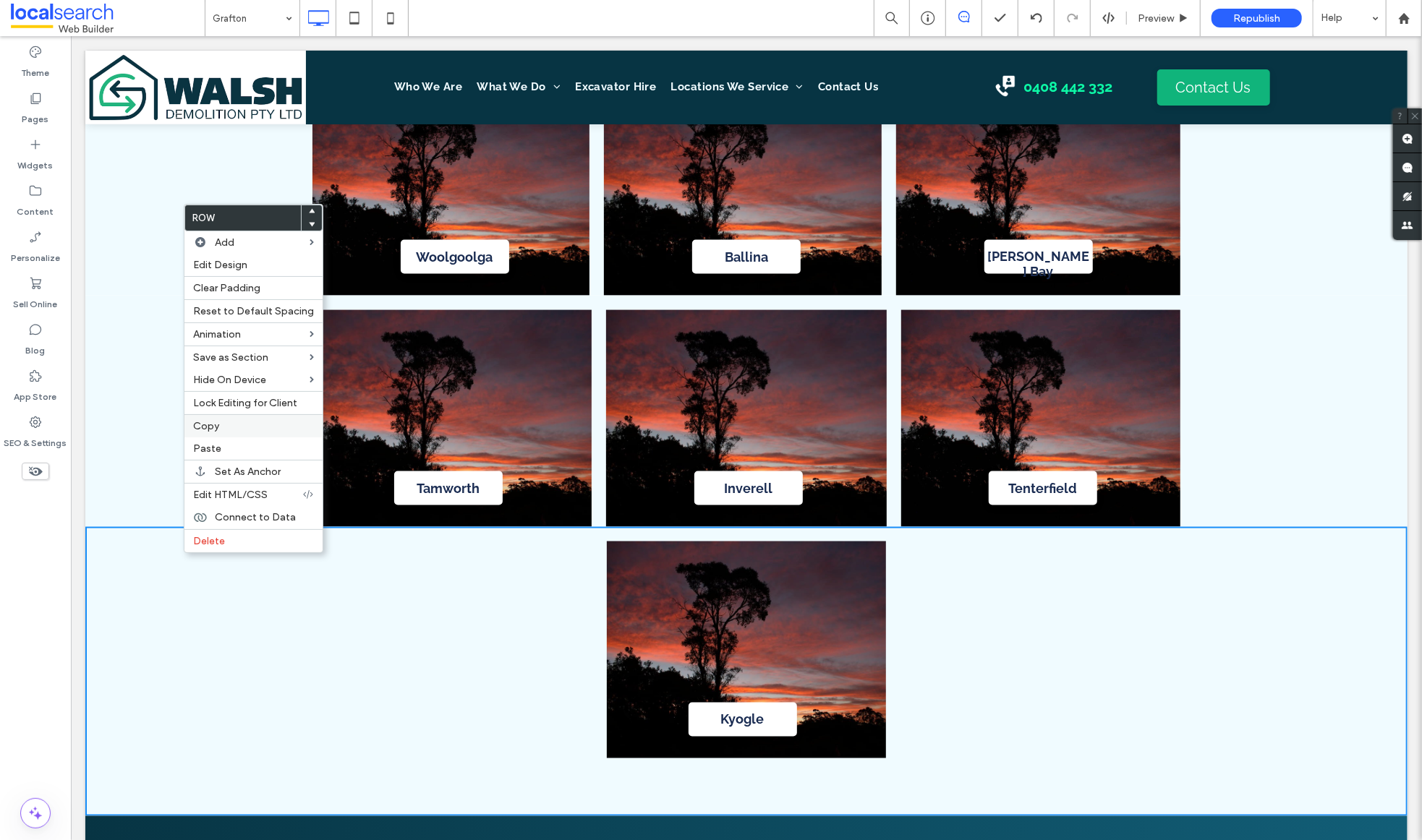
click at [244, 430] on label "Copy" at bounding box center [253, 426] width 121 height 12
